Goal: Task Accomplishment & Management: Complete application form

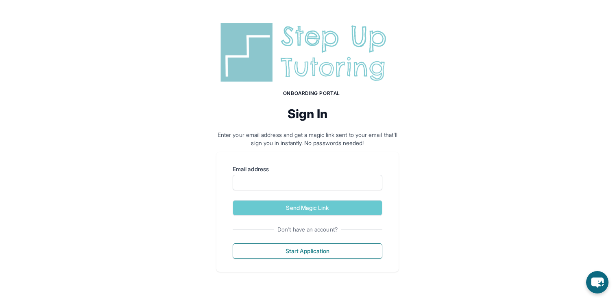
click at [260, 192] on form "Email address Send Magic Link" at bounding box center [308, 190] width 150 height 50
click at [264, 184] on input "Email address" at bounding box center [308, 182] width 150 height 15
type input "**********"
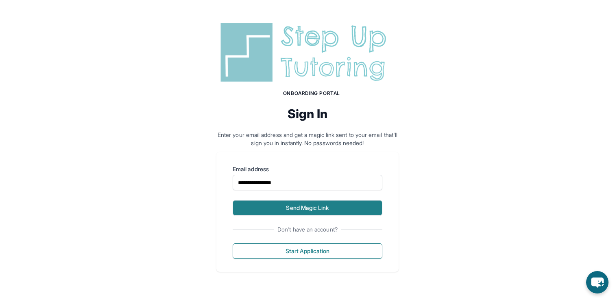
click at [320, 209] on button "Send Magic Link" at bounding box center [308, 207] width 150 height 15
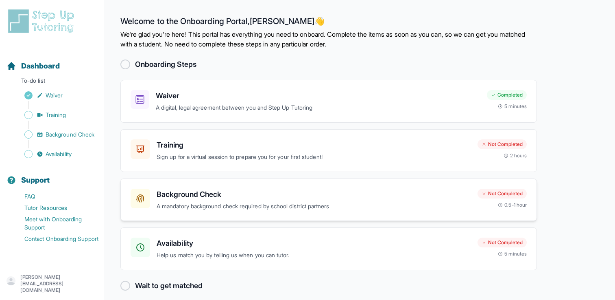
click at [232, 201] on div "Background Check A mandatory background check required by school district partn…" at bounding box center [314, 199] width 315 height 22
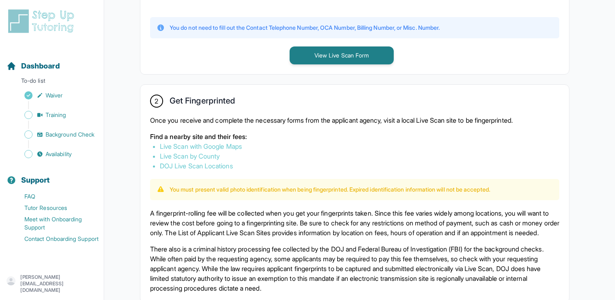
scroll to position [390, 0]
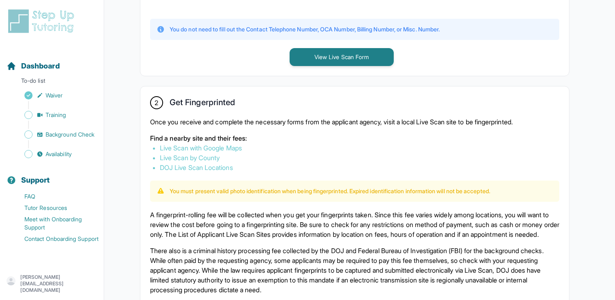
click at [222, 147] on link "Live Scan with Google Maps" at bounding box center [201, 148] width 82 height 8
click at [215, 167] on link "DOJ Live Scan Locations" at bounding box center [196, 167] width 73 height 8
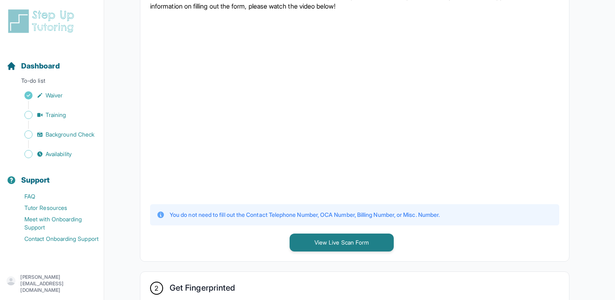
scroll to position [205, 0]
